Goal: Task Accomplishment & Management: Use online tool/utility

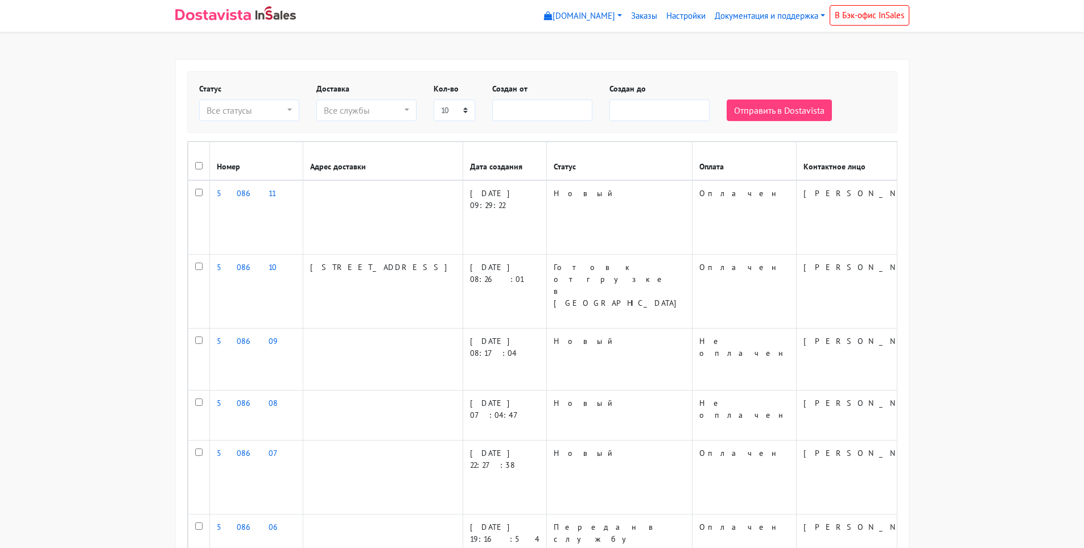
select select
click at [198, 255] on td at bounding box center [199, 292] width 22 height 74
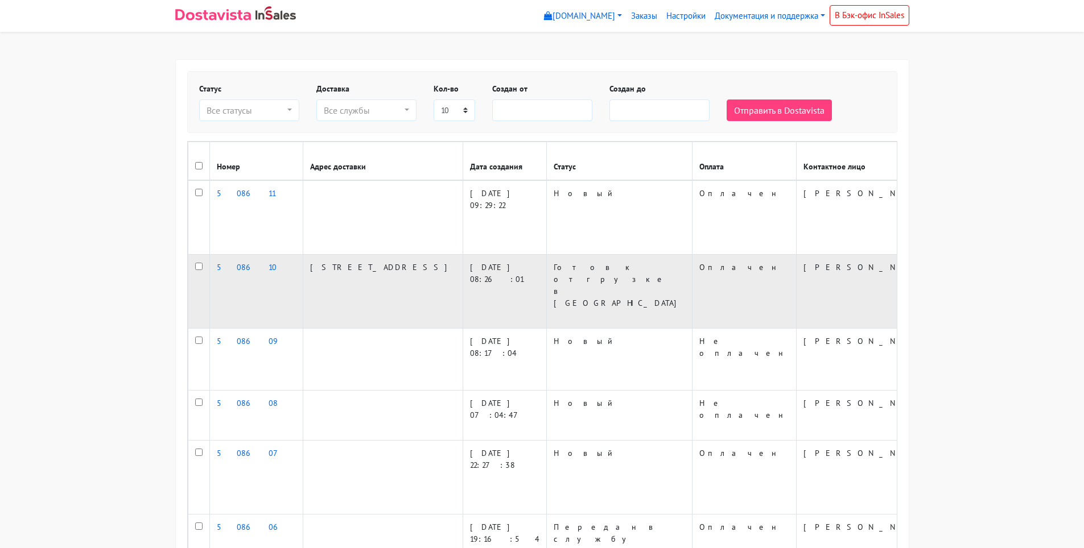
click at [200, 263] on input "checkbox" at bounding box center [198, 266] width 7 height 7
checkbox input "true"
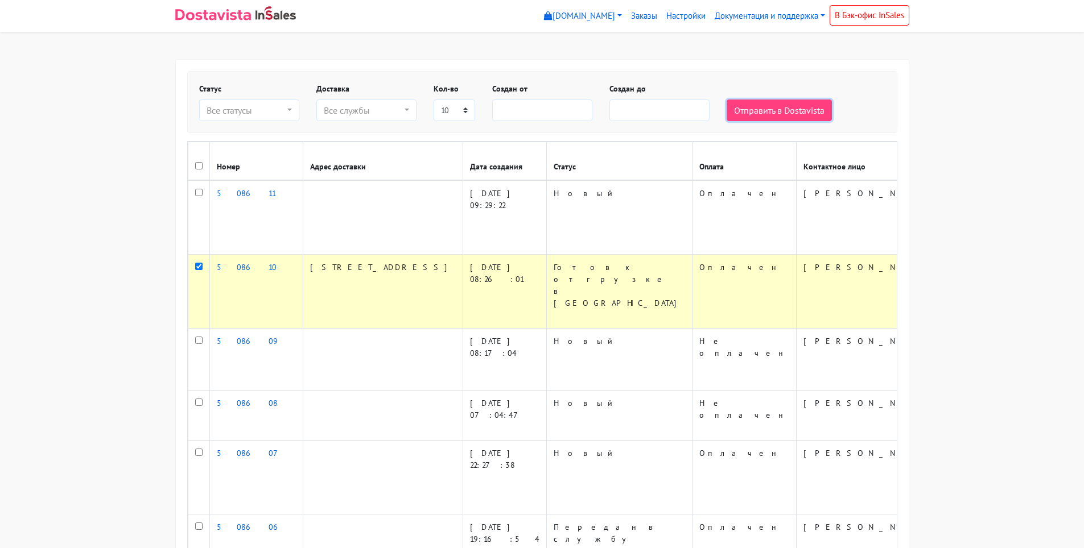
click at [750, 114] on button "Отправить в Dostavista" at bounding box center [779, 111] width 105 height 22
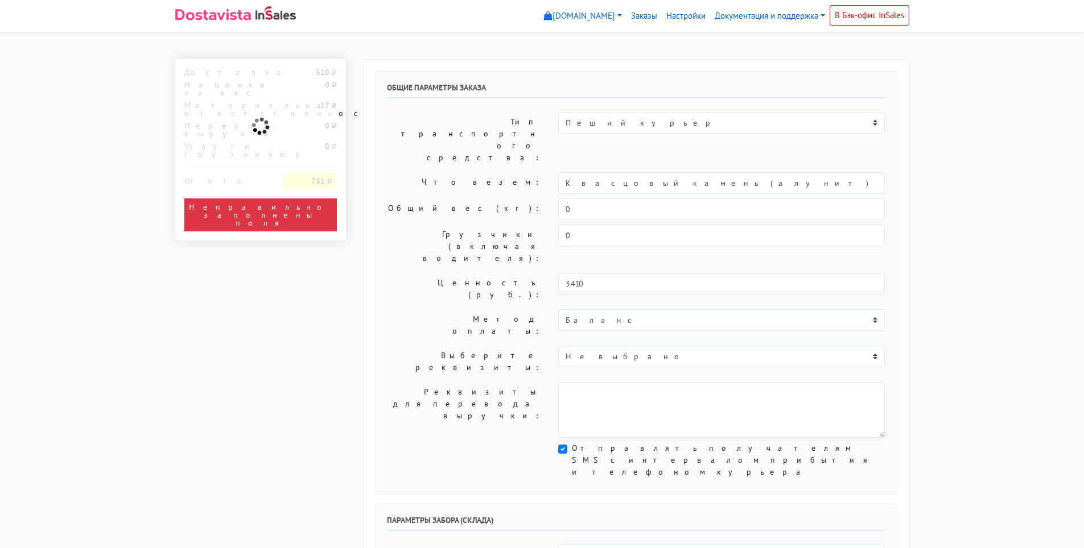
select select "10:00"
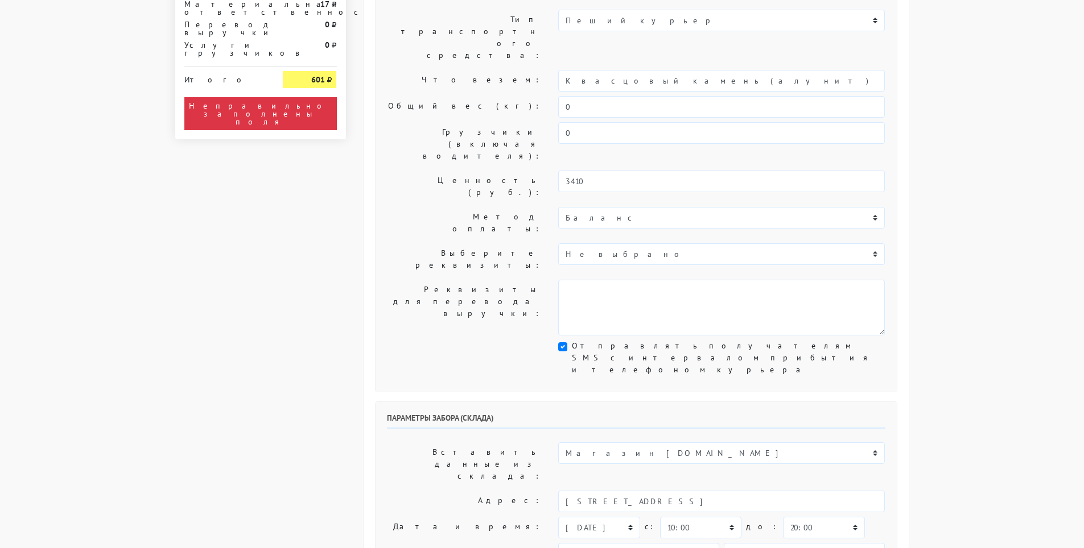
scroll to position [114, 0]
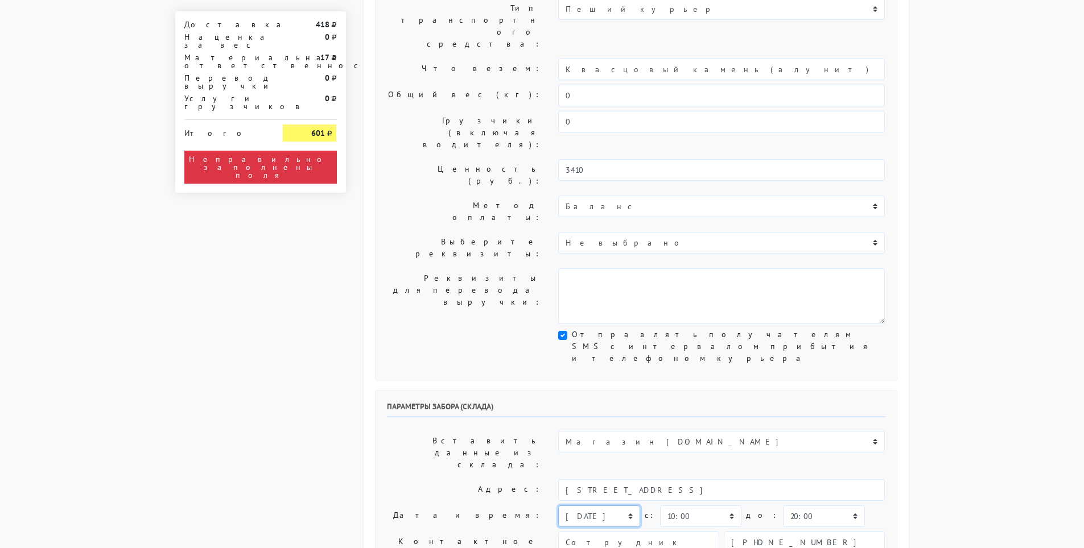
click at [618, 506] on select "[DATE] [DATE] [DATE] [DATE] [DATE] [DATE] [DATE] [DATE] [DATE]" at bounding box center [598, 517] width 81 height 22
select select "[DATE]"
click at [558, 506] on select "[DATE] [DATE] [DATE] [DATE] [DATE] [DATE] [DATE] [DATE] [DATE]" at bounding box center [598, 517] width 81 height 22
click at [724, 506] on select "00:00 00:30 01:00 01:30 02:00 02:30 03:00 03:30 04:00 04:30 05:00 05:30 06:00 0…" at bounding box center [700, 517] width 81 height 22
select select "11:00"
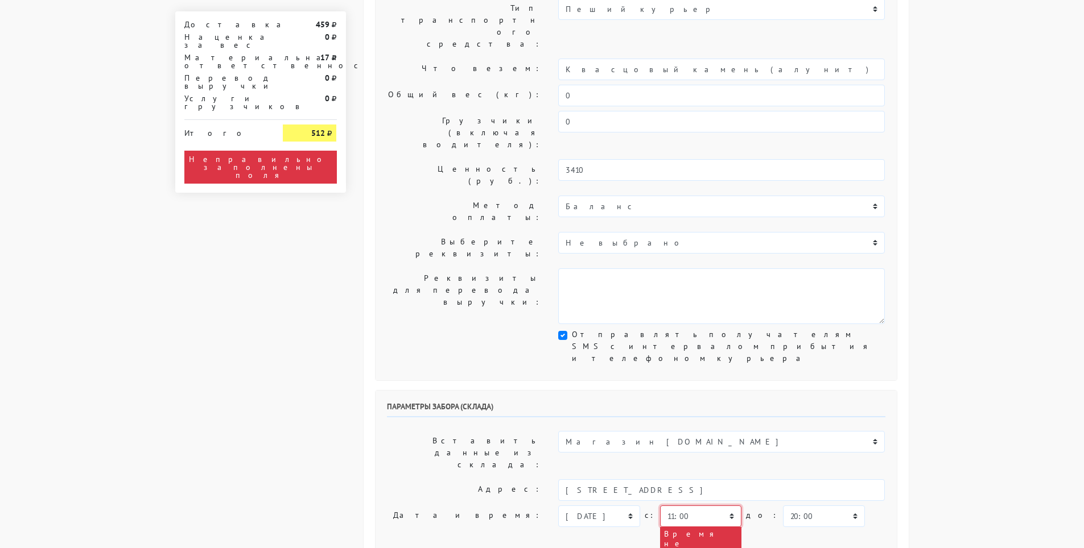
click at [660, 506] on select "00:00 00:30 01:00 01:30 02:00 02:30 03:00 03:30 04:00 04:30 05:00 05:30 06:00 0…" at bounding box center [700, 517] width 81 height 22
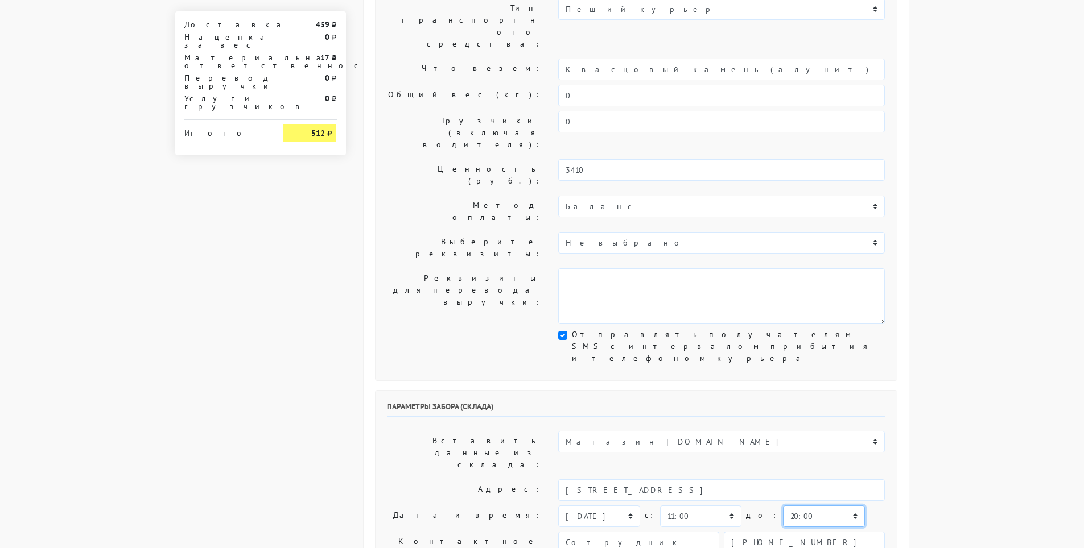
click at [823, 506] on select "00:00 00:30 01:00 01:30 02:00 02:30 03:00 03:30 04:00 04:30 05:00 05:30 06:00 0…" at bounding box center [823, 517] width 81 height 22
select select "12:00"
click at [783, 506] on select "00:00 00:30 01:00 01:30 02:00 02:30 03:00 03:30 04:00 04:30 05:00 05:30 06:00 0…" at bounding box center [823, 517] width 81 height 22
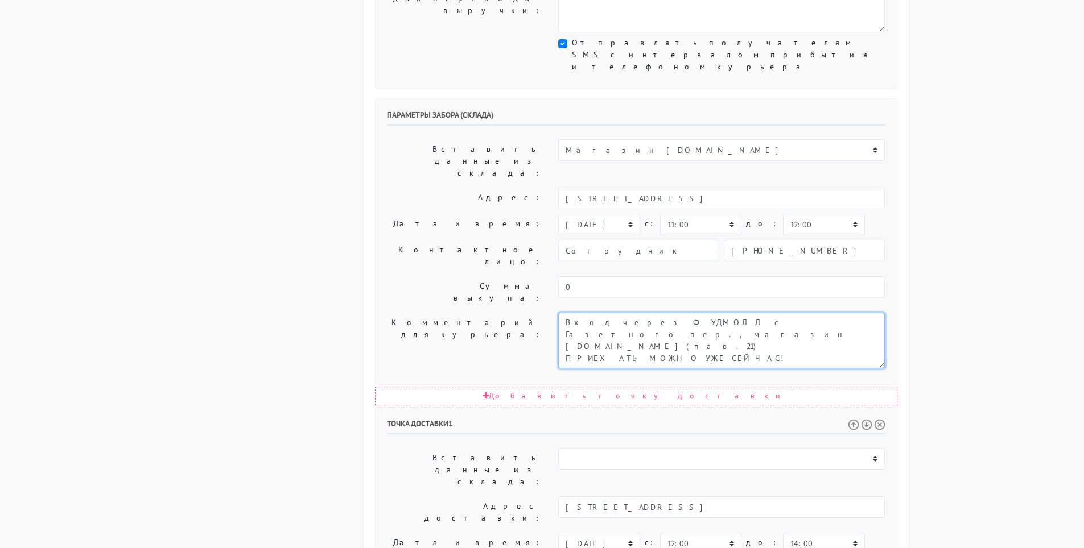
scroll to position [417, 0]
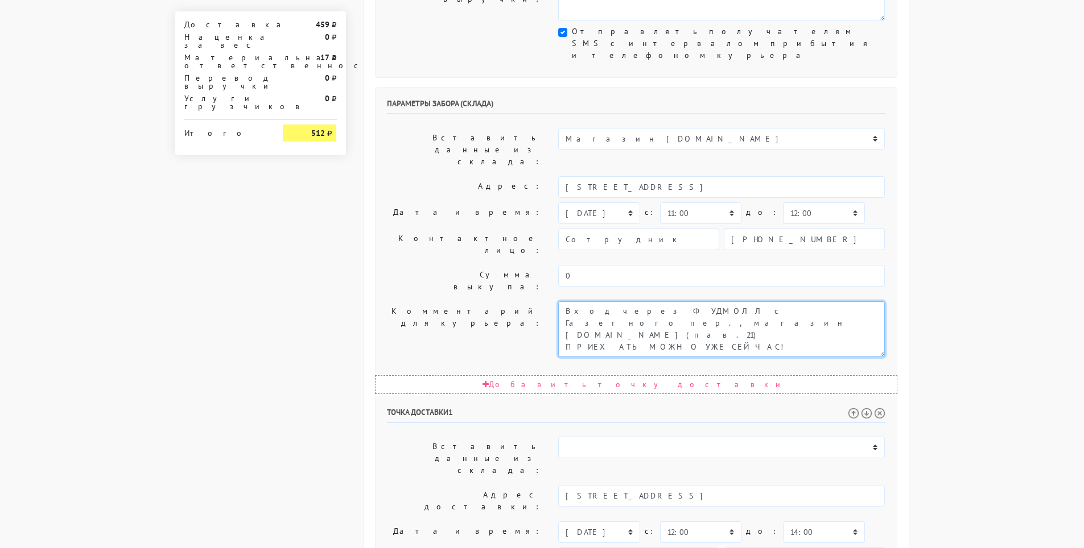
type textarea "Вход через ФУДМОЛЛ с Газетного пер., магазин [DOMAIN_NAME](пав.21) ПРИЕХАТЬ МОЖ…"
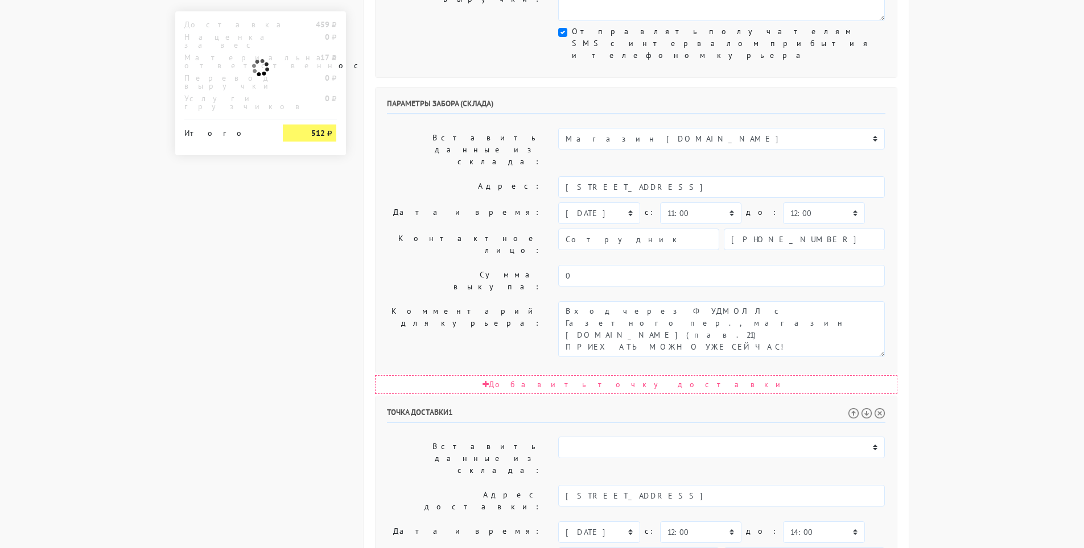
click at [918, 370] on body "[DOMAIN_NAME] [DOMAIN_NAME] Выйти Заказы Настройки" at bounding box center [542, 219] width 1084 height 1273
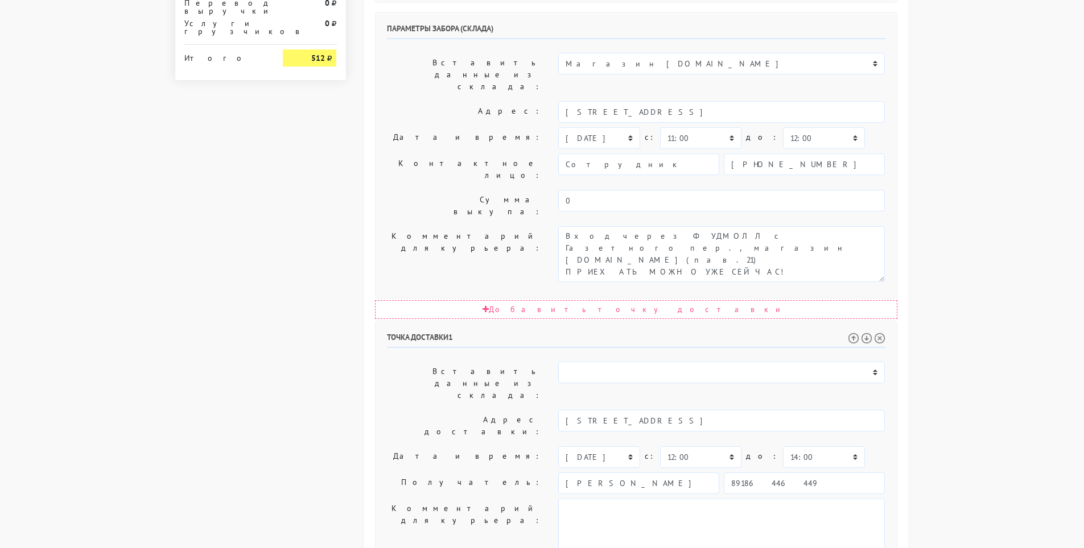
scroll to position [501, 0]
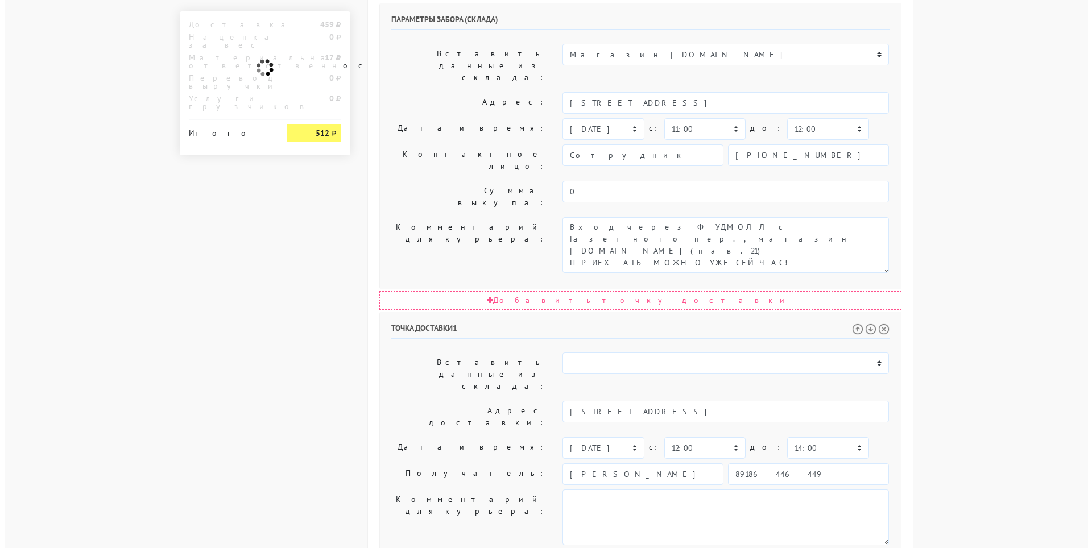
scroll to position [0, 0]
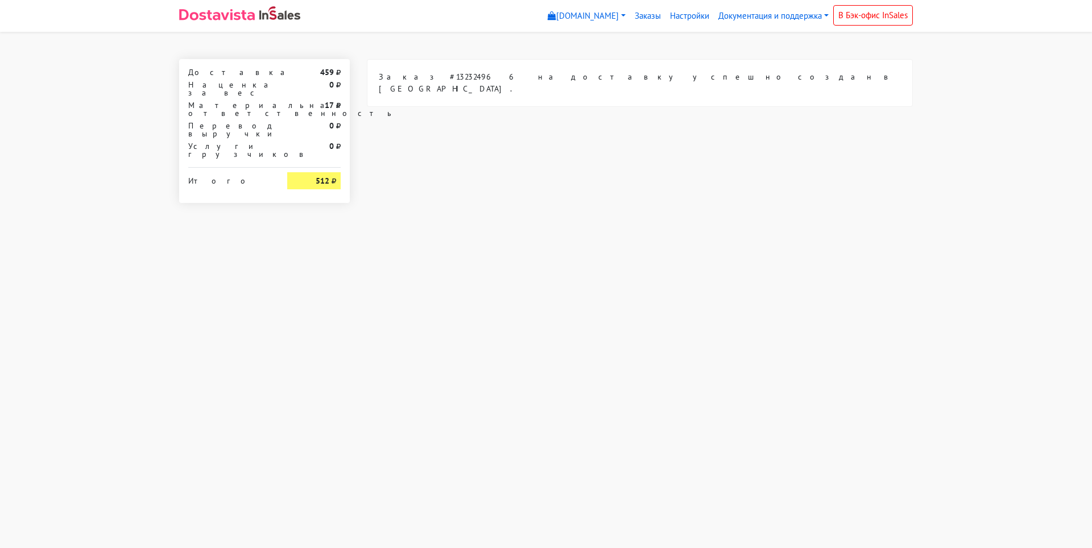
click at [197, 15] on img at bounding box center [217, 14] width 76 height 11
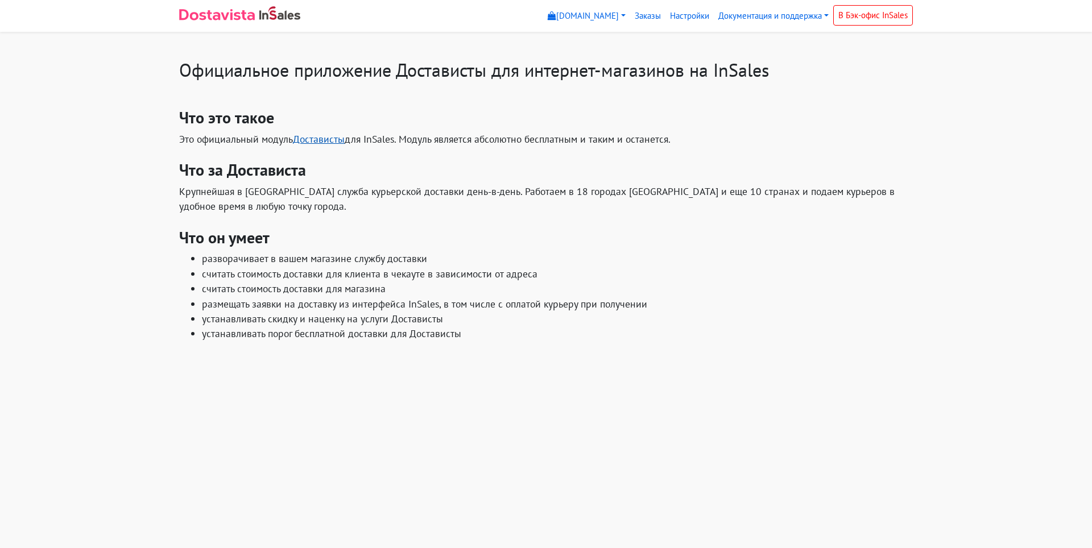
click at [311, 139] on link "Достависты" at bounding box center [319, 139] width 52 height 13
